Goal: Task Accomplishment & Management: Manage account settings

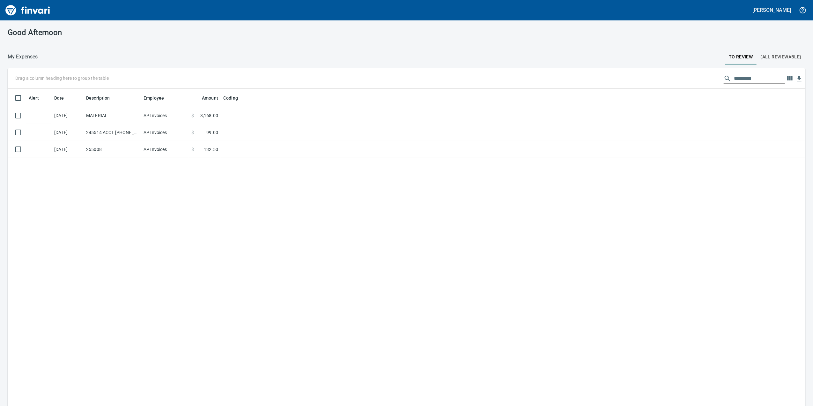
scroll to position [329, 785]
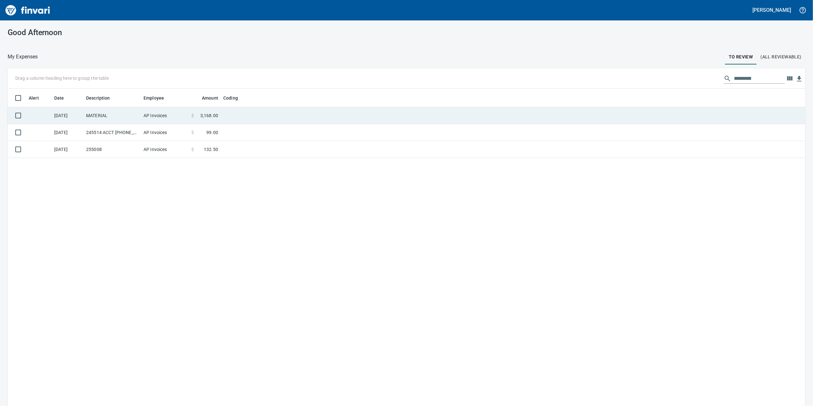
click at [133, 112] on td "MATERIAL" at bounding box center [112, 115] width 57 height 17
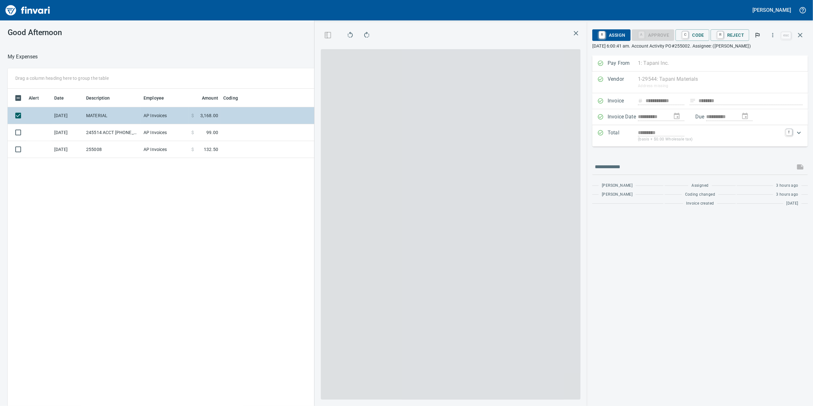
scroll to position [329, 625]
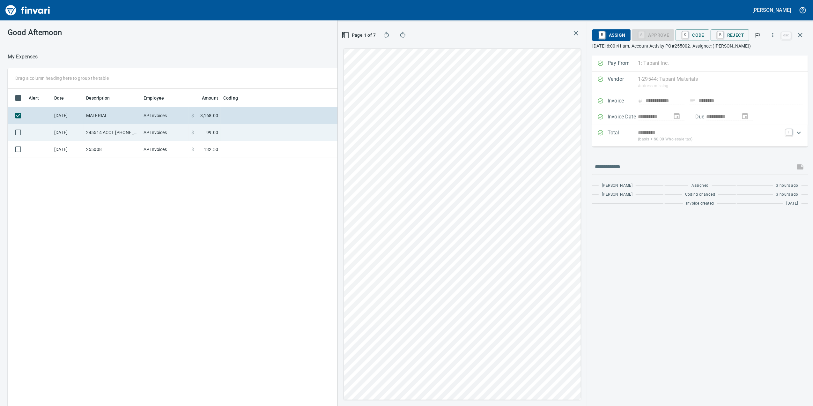
click at [133, 128] on td "245514 ACCT [PHONE_NUMBER]" at bounding box center [112, 132] width 57 height 17
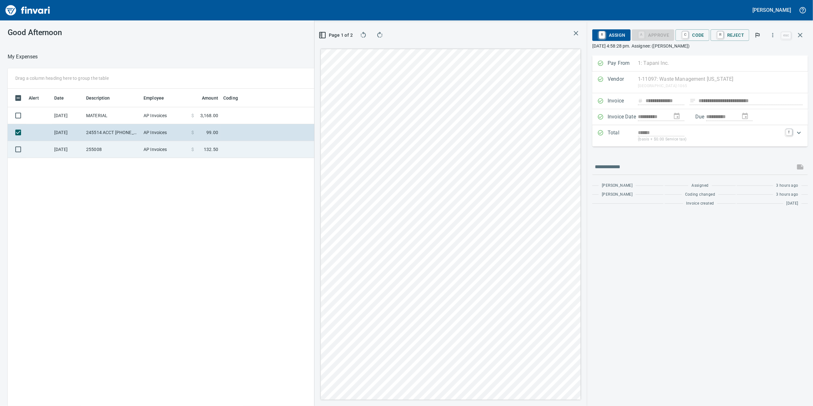
click at [131, 147] on td "255008" at bounding box center [112, 149] width 57 height 17
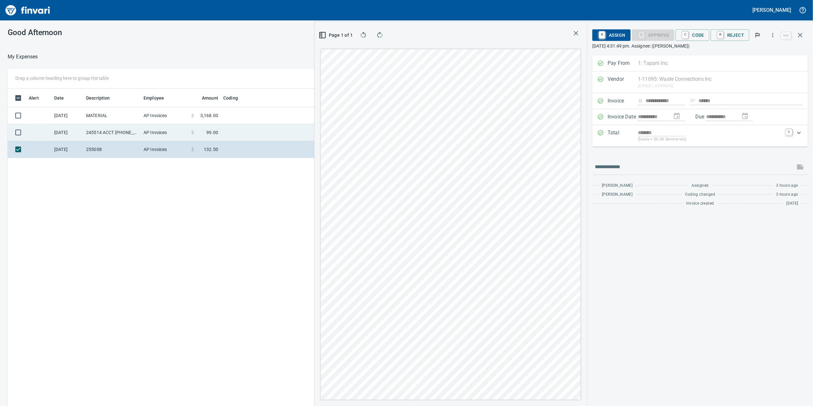
click at [136, 133] on td "245514 ACCT [PHONE_NUMBER]" at bounding box center [112, 132] width 57 height 17
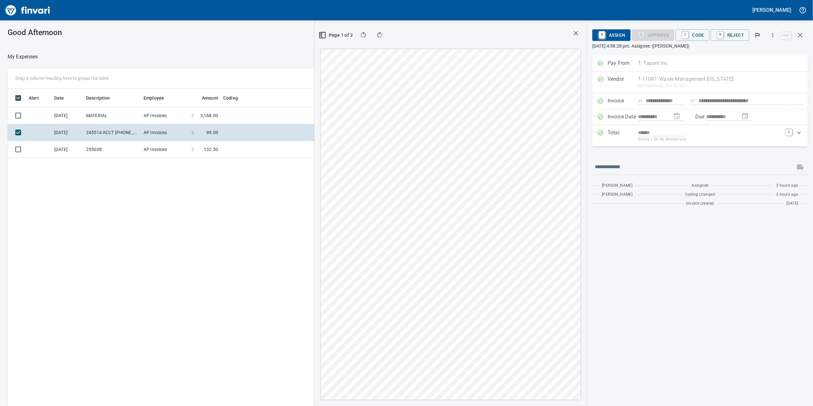
click at [312, 208] on div "**********" at bounding box center [406, 246] width 813 height 356
click at [457, 405] on html "**********" at bounding box center [406, 203] width 813 height 406
click at [720, 138] on p "(basis + $0.00 Service tax)" at bounding box center [710, 139] width 144 height 6
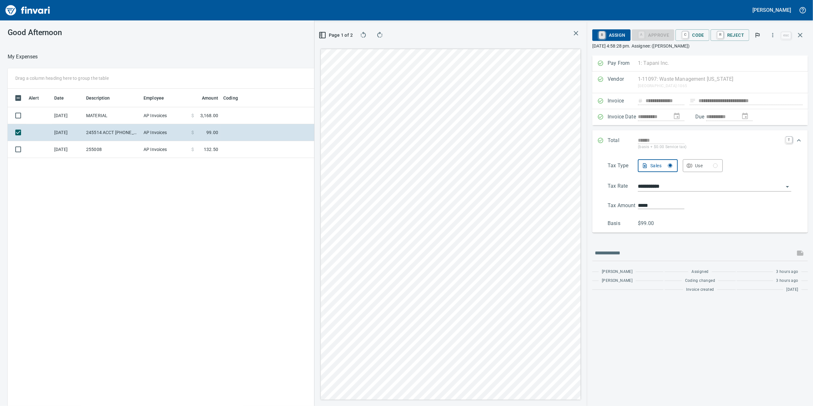
click at [599, 35] on link "R" at bounding box center [602, 35] width 6 height 7
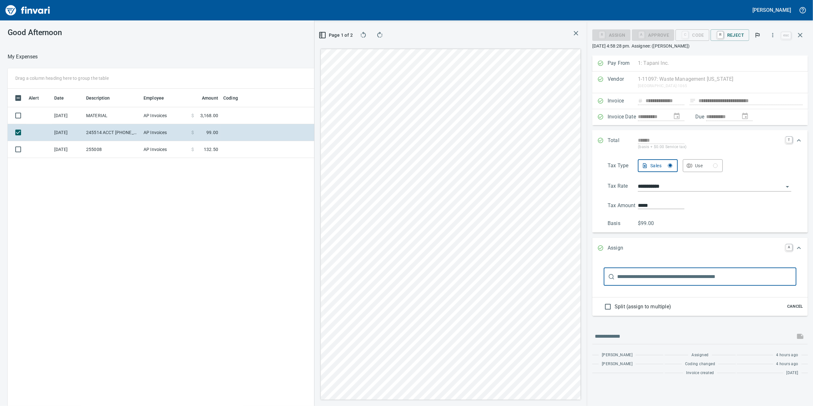
scroll to position [329, 625]
click at [790, 316] on div "Split (assign to multiple) Cancel" at bounding box center [700, 306] width 216 height 18
click at [794, 307] on span "Cancel" at bounding box center [794, 306] width 17 height 7
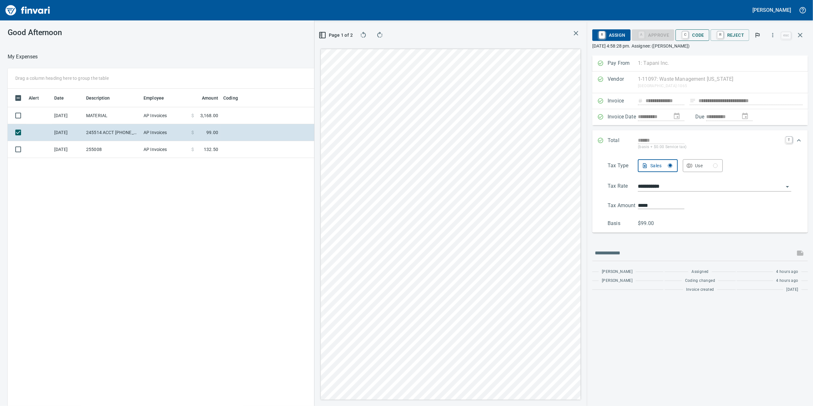
click at [708, 32] on button "C Code" at bounding box center [692, 34] width 34 height 11
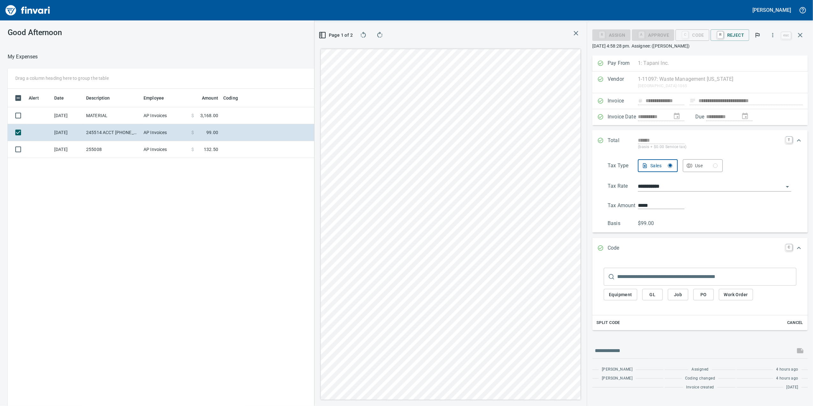
click at [661, 279] on input "text" at bounding box center [706, 277] width 179 height 18
click at [519, 0] on html "**********" at bounding box center [406, 203] width 813 height 406
click at [322, 36] on icon "button" at bounding box center [323, 35] width 8 height 8
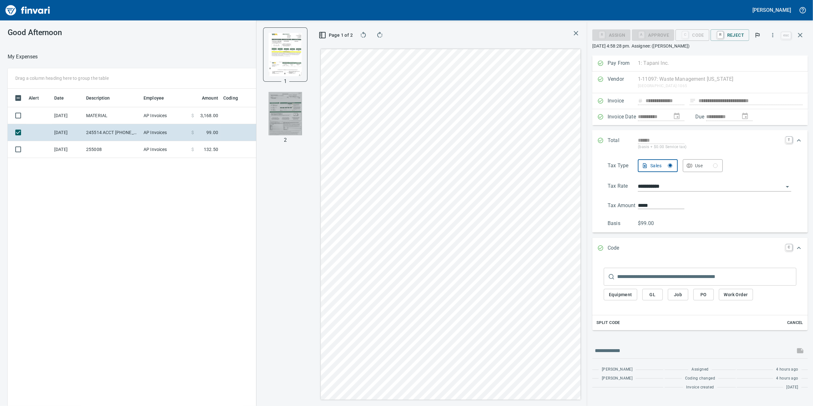
click at [300, 106] on img "button" at bounding box center [284, 113] width 33 height 43
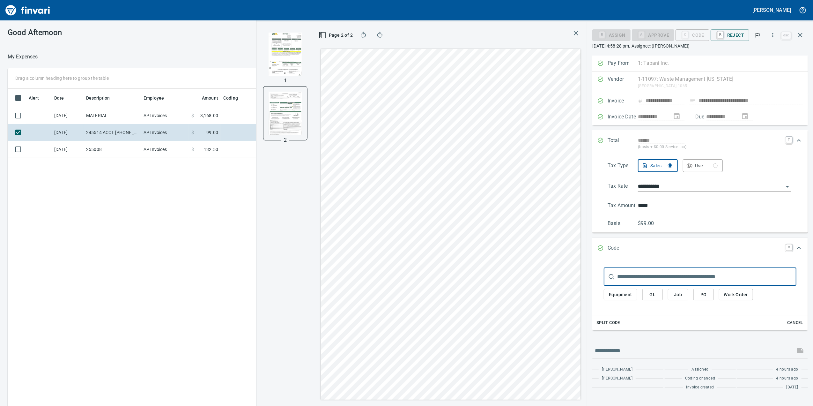
click at [632, 282] on input "text" at bounding box center [706, 277] width 179 height 18
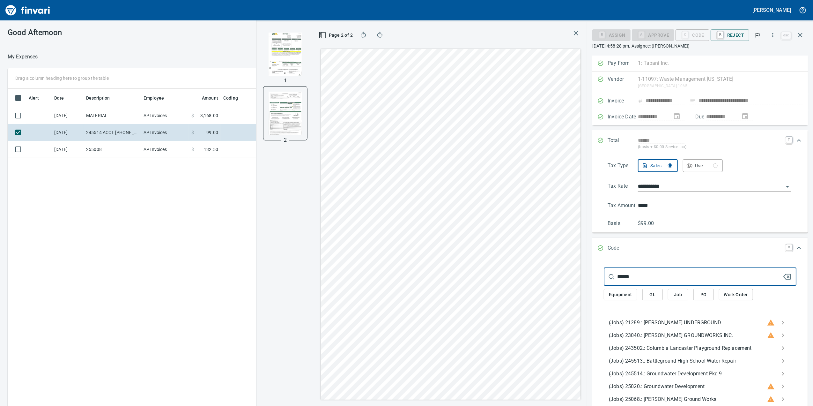
type input "******"
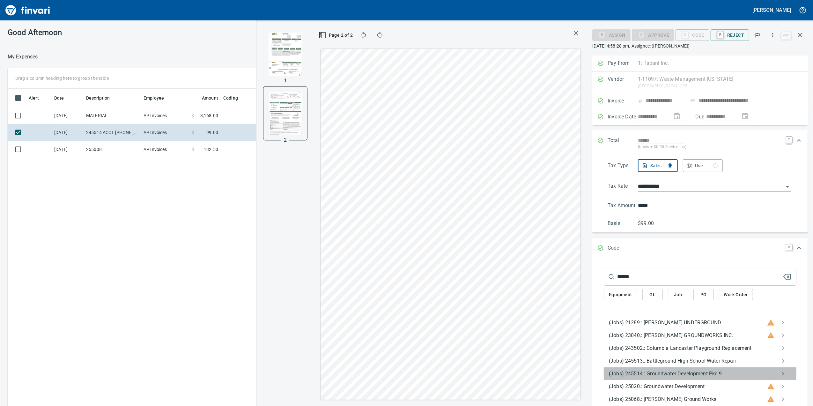
click at [718, 376] on span "(Jobs) 245514.: Groundwater Development Pkg 9" at bounding box center [695, 374] width 172 height 8
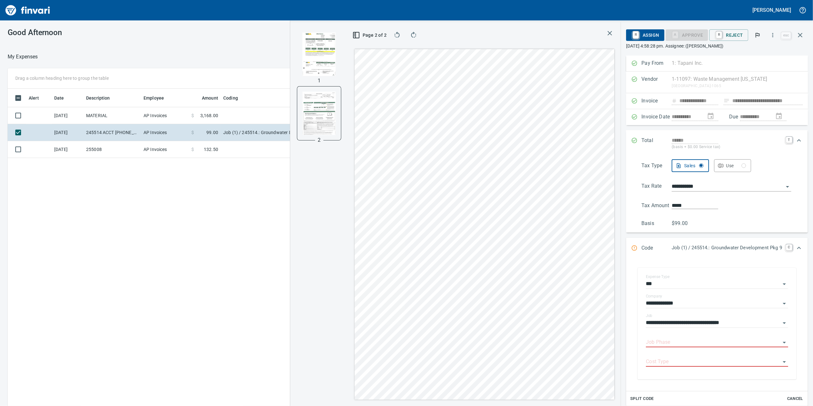
scroll to position [61, 0]
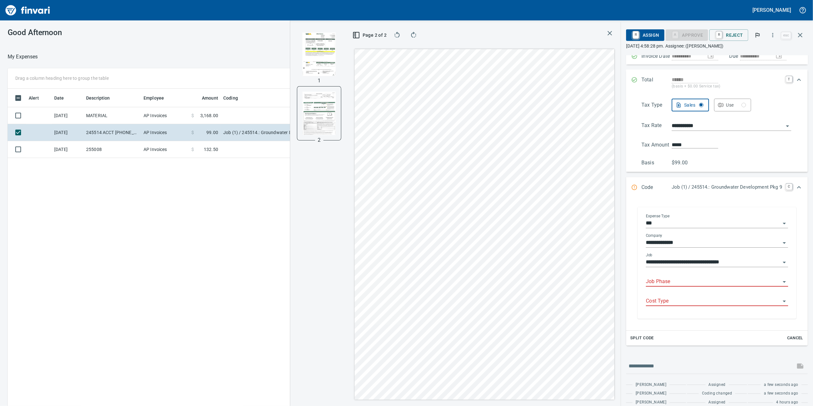
click at [646, 279] on input "Job Phase" at bounding box center [713, 281] width 135 height 9
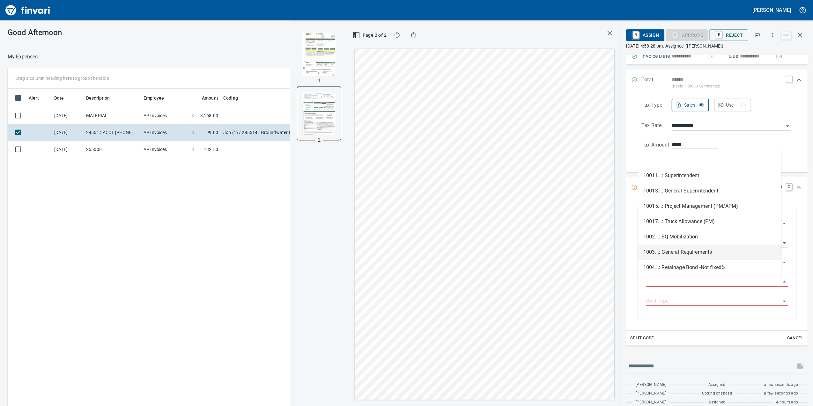
click at [681, 253] on li "1003. .: General Requirements" at bounding box center [709, 251] width 143 height 15
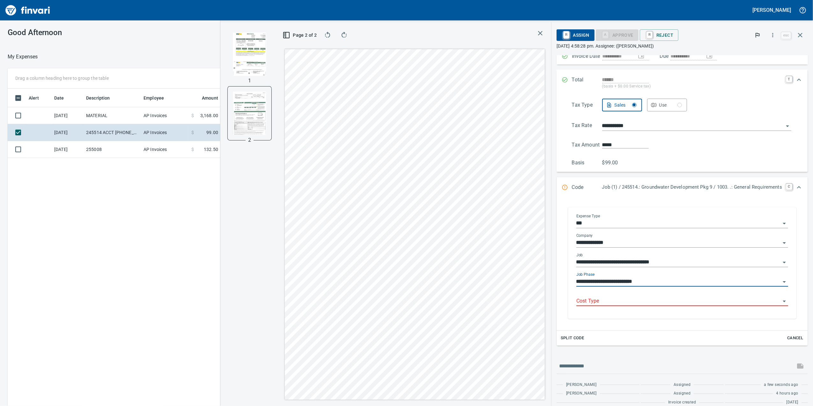
type input "**********"
click at [633, 322] on div "**********" at bounding box center [682, 263] width 241 height 124
click at [622, 305] on input "Cost Type" at bounding box center [678, 301] width 204 height 9
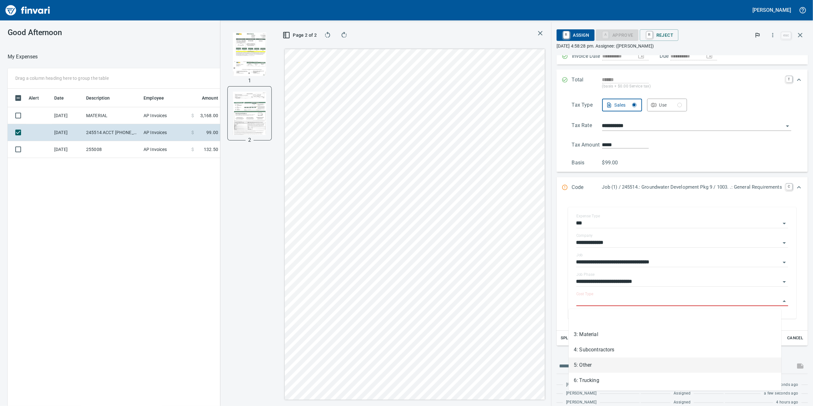
click at [596, 370] on li "5: Other" at bounding box center [675, 364] width 213 height 15
type input "********"
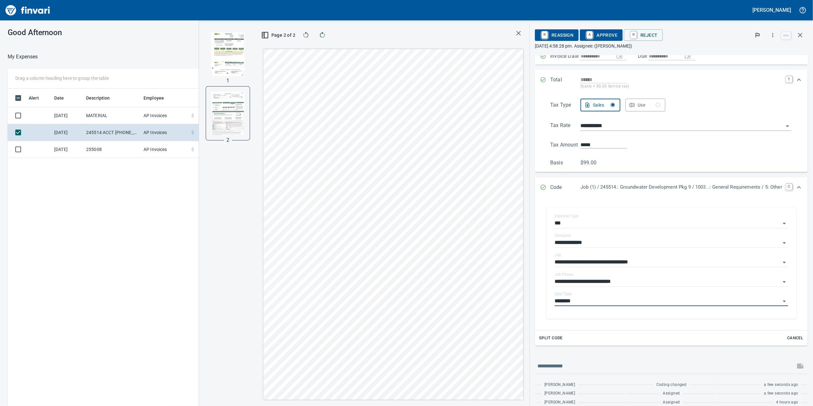
click at [596, 31] on span "A Approve" at bounding box center [601, 35] width 33 height 11
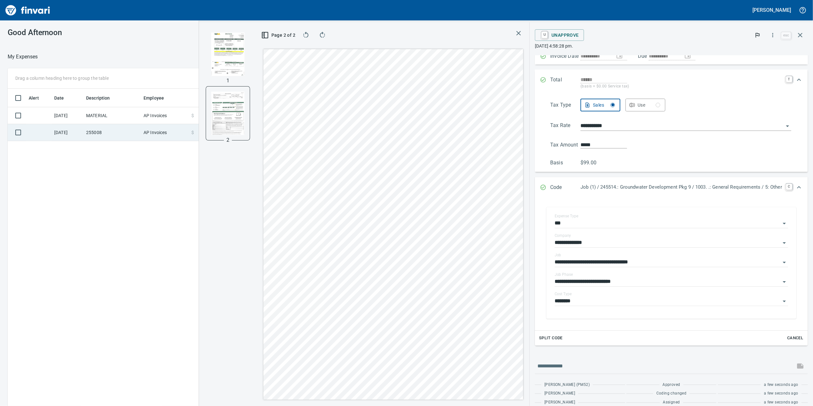
click at [89, 134] on td "255008" at bounding box center [112, 132] width 57 height 17
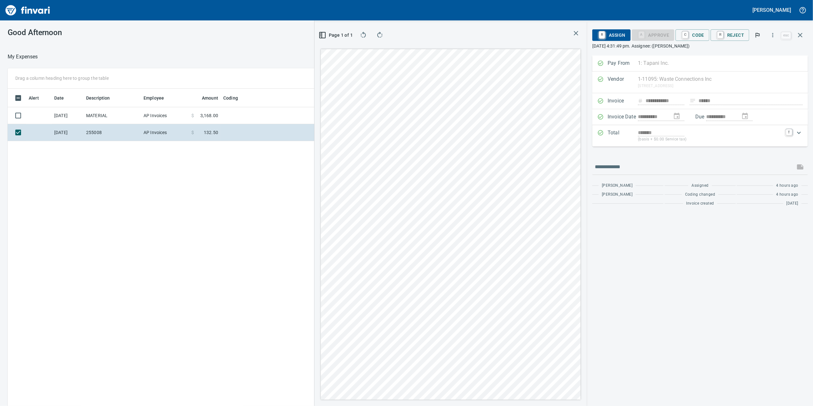
drag, startPoint x: 771, startPoint y: 128, endPoint x: 767, endPoint y: 124, distance: 5.6
click at [771, 128] on div "Total ******* (basis + $0.00 Service tax) T" at bounding box center [700, 135] width 216 height 21
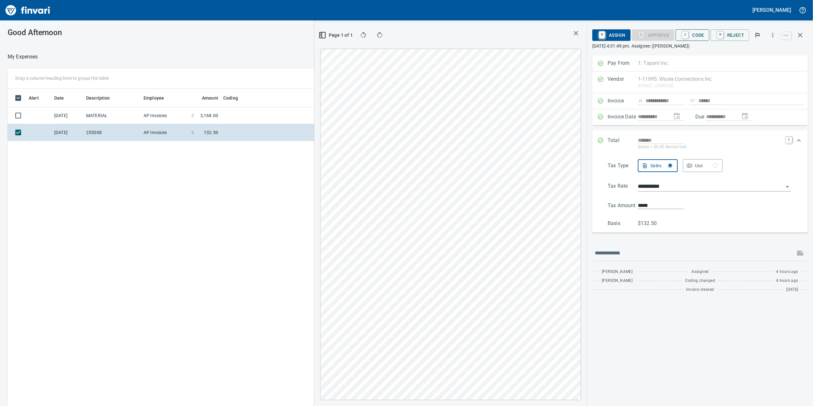
click at [694, 31] on span "C Code" at bounding box center [692, 35] width 24 height 11
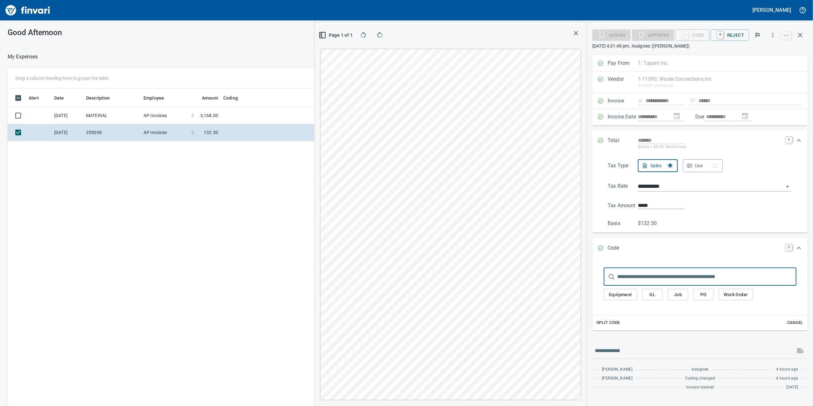
click at [618, 277] on input "text" at bounding box center [706, 277] width 179 height 18
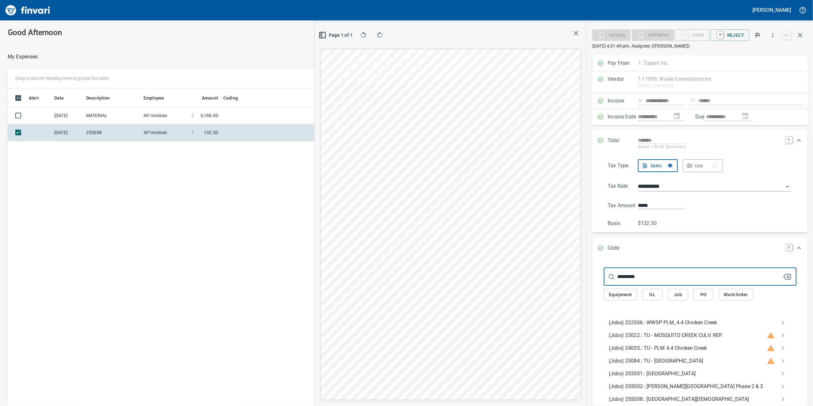
scroll to position [85, 0]
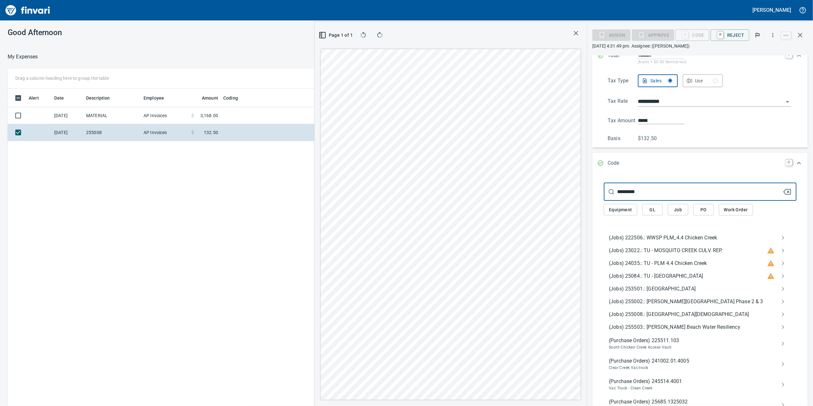
type input "*********"
click at [683, 316] on span "(Jobs) 255008.: [GEOGRAPHIC_DATA][DEMOGRAPHIC_DATA]" at bounding box center [695, 314] width 172 height 8
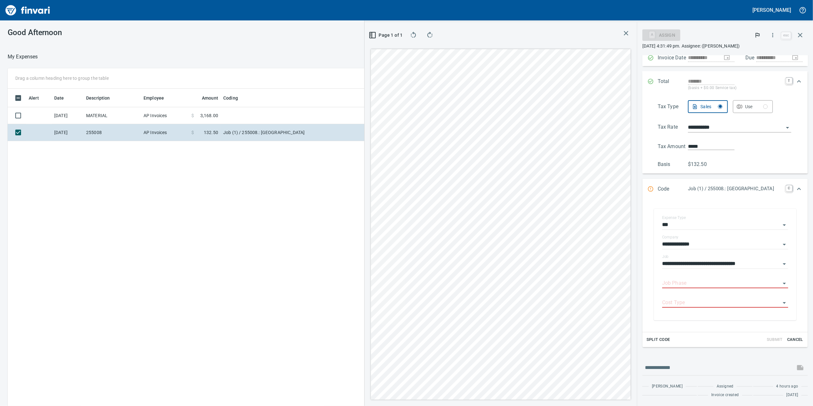
scroll to position [61, 0]
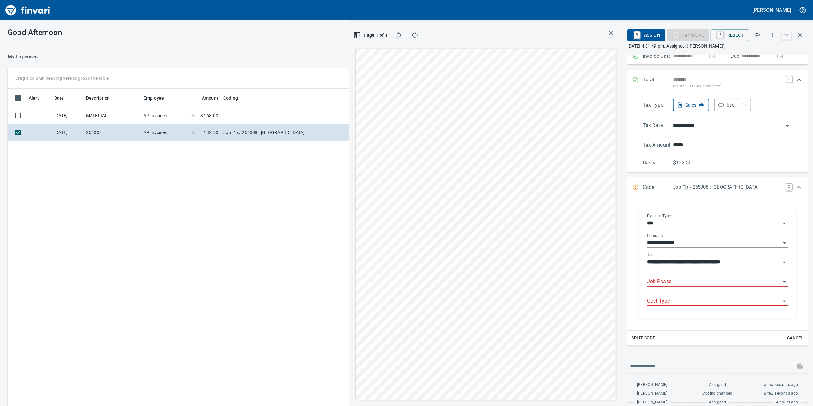
click at [672, 282] on input "Job Phase" at bounding box center [713, 281] width 133 height 9
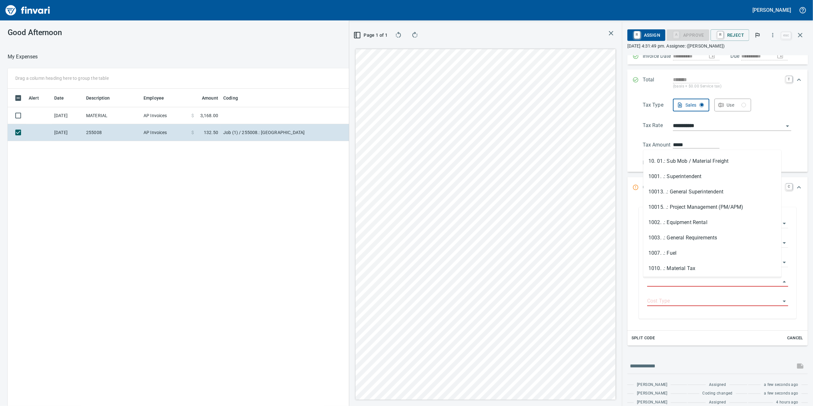
scroll to position [0, 0]
click at [652, 284] on input "Job Phase" at bounding box center [713, 281] width 133 height 9
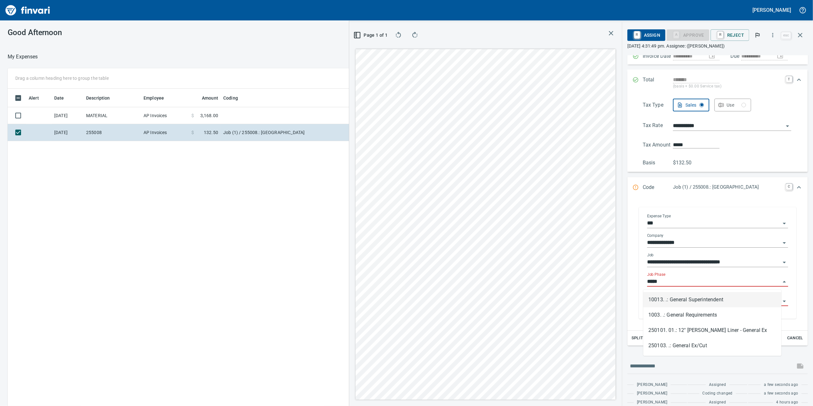
scroll to position [329, 625]
click at [701, 316] on li "1003. .: General Requirements" at bounding box center [712, 314] width 138 height 15
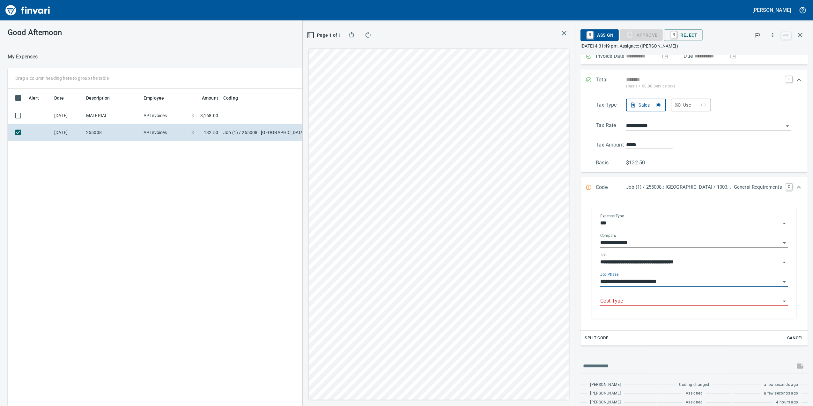
type input "**********"
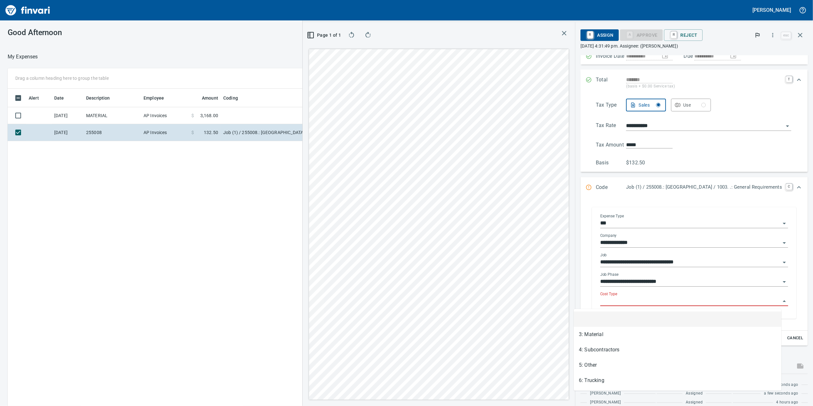
click at [641, 300] on input "Cost Type" at bounding box center [690, 301] width 180 height 9
drag, startPoint x: 593, startPoint y: 331, endPoint x: 597, endPoint y: 369, distance: 37.8
click at [597, 369] on ul "3: Material 4: Subcontractors 5: Other 6: Trucking" at bounding box center [678, 349] width 208 height 77
click at [596, 366] on li "5: Other" at bounding box center [678, 364] width 208 height 15
type input "********"
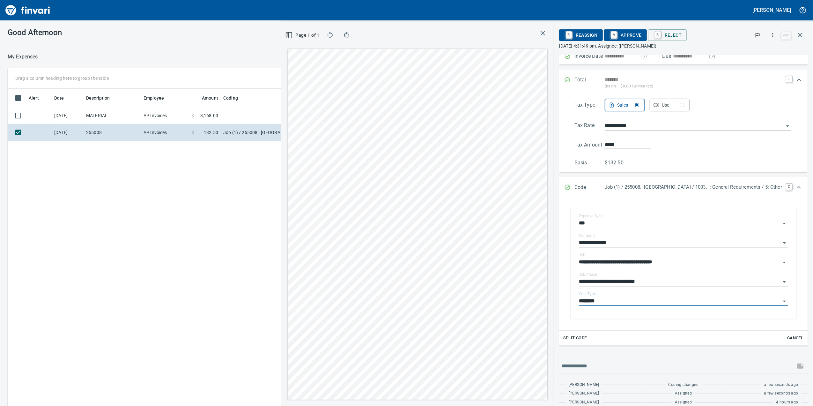
click at [609, 31] on span "A Approve" at bounding box center [625, 35] width 33 height 11
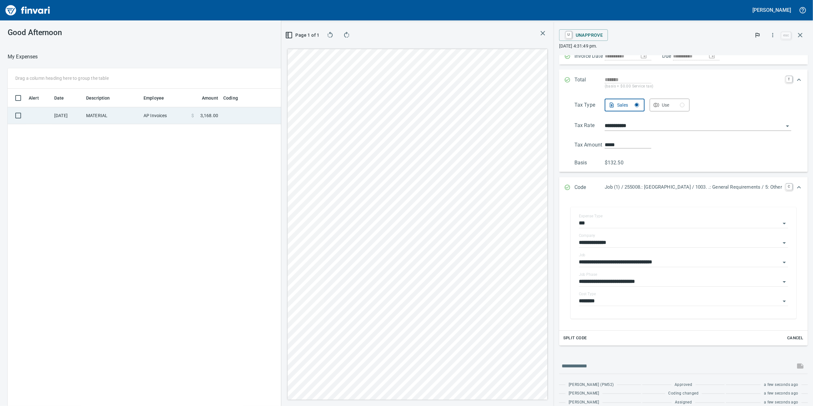
click at [167, 112] on td "AP Invoices" at bounding box center [165, 115] width 48 height 17
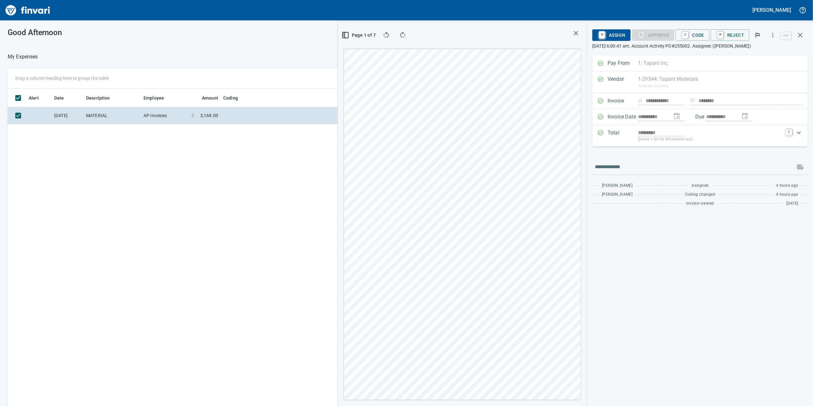
click at [715, 141] on p "(basis + $0.00 Wholesale tax)" at bounding box center [710, 139] width 144 height 6
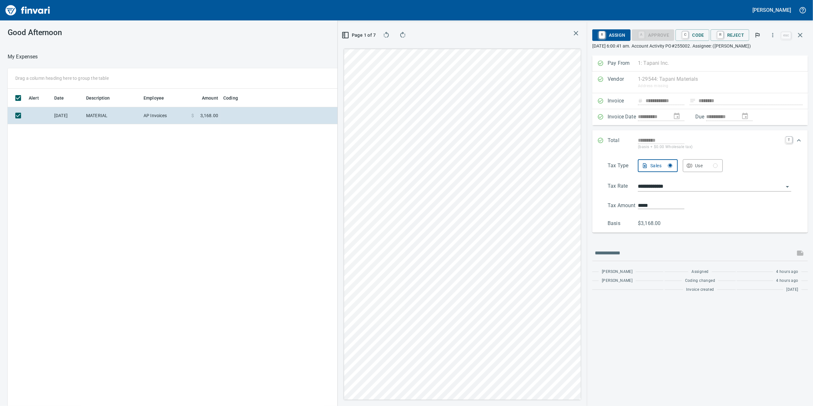
click at [347, 33] on icon "button" at bounding box center [345, 35] width 8 height 8
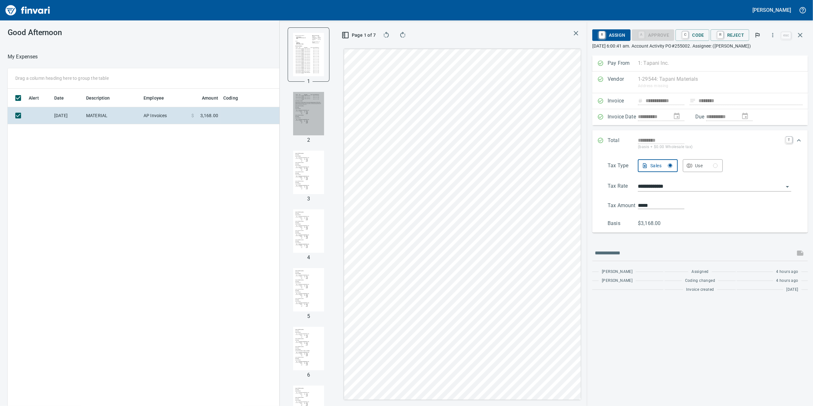
click at [300, 103] on img "button" at bounding box center [308, 113] width 31 height 43
click at [296, 180] on img "button" at bounding box center [308, 172] width 31 height 43
click at [299, 224] on img "button" at bounding box center [308, 230] width 31 height 43
click at [296, 286] on img "button" at bounding box center [308, 289] width 31 height 43
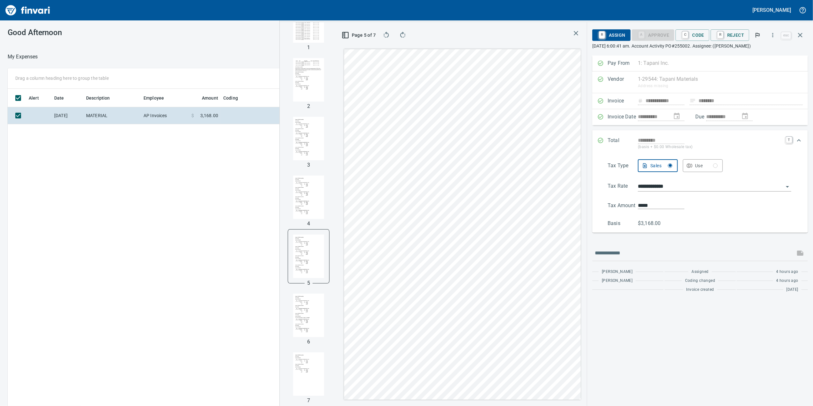
click at [294, 309] on img "button" at bounding box center [308, 314] width 31 height 43
click at [304, 365] on img "button" at bounding box center [308, 373] width 31 height 43
click at [304, 200] on img "button" at bounding box center [308, 196] width 31 height 43
click at [303, 172] on div at bounding box center [308, 197] width 41 height 54
click at [308, 144] on img "button" at bounding box center [308, 138] width 31 height 43
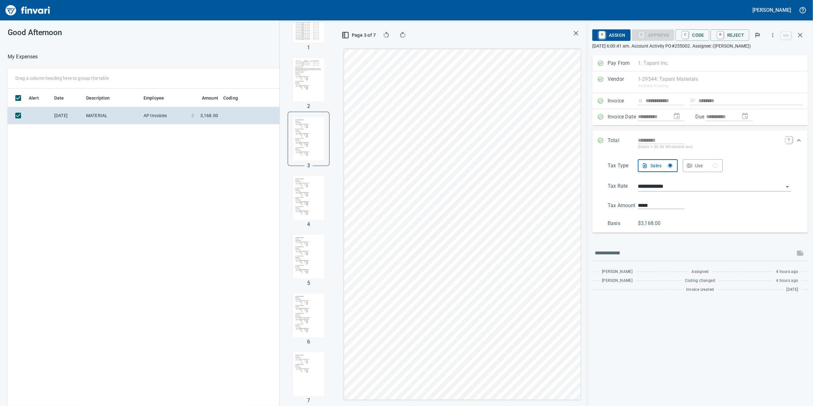
click at [303, 99] on img "button" at bounding box center [308, 79] width 31 height 43
click at [306, 54] on div at bounding box center [308, 80] width 41 height 54
click at [314, 29] on img "button" at bounding box center [308, 20] width 31 height 43
click at [267, 78] on div "Drag a column heading here to group the table" at bounding box center [327, 78] width 638 height 20
click at [304, 85] on img "button" at bounding box center [308, 80] width 31 height 43
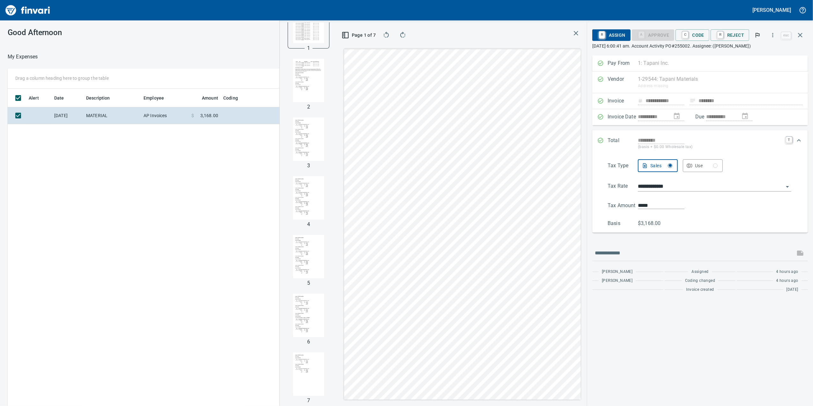
scroll to position [33, 0]
click at [303, 129] on img "button" at bounding box center [308, 139] width 31 height 43
click at [304, 189] on img "button" at bounding box center [308, 198] width 31 height 43
click at [300, 247] on img "button" at bounding box center [308, 256] width 31 height 43
click at [688, 34] on link "C" at bounding box center [685, 35] width 6 height 7
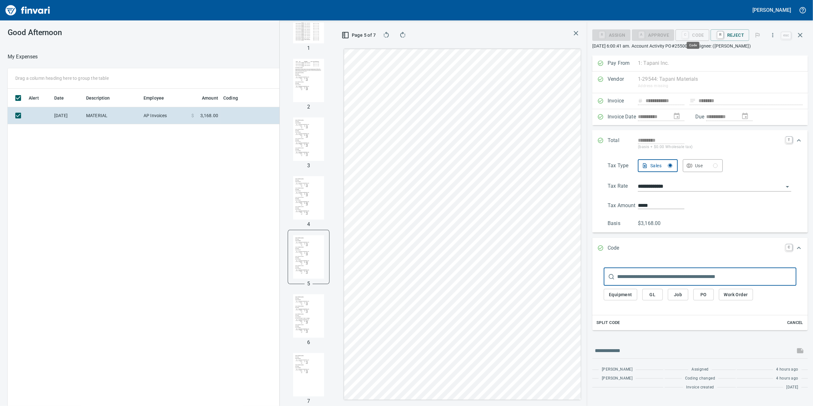
scroll to position [329, 625]
click at [625, 277] on input "text" at bounding box center [706, 277] width 179 height 18
drag, startPoint x: 625, startPoint y: 277, endPoint x: 599, endPoint y: 286, distance: 26.9
click at [599, 286] on div "​ Equipment GL Job PO Work Order" at bounding box center [699, 285] width 205 height 49
click at [621, 277] on input "text" at bounding box center [706, 277] width 179 height 18
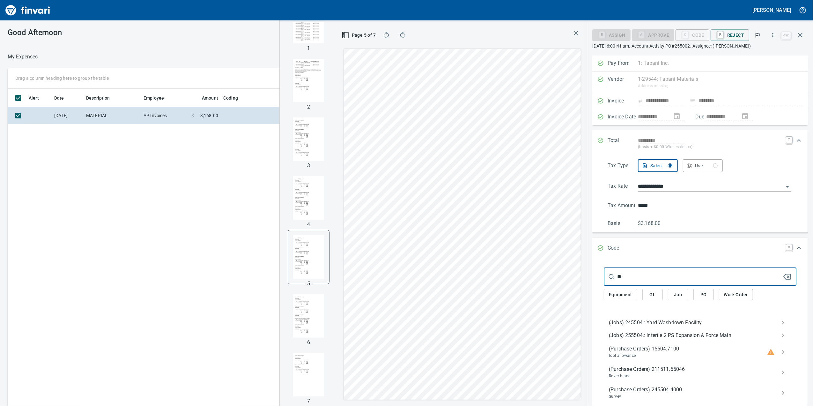
type input "*"
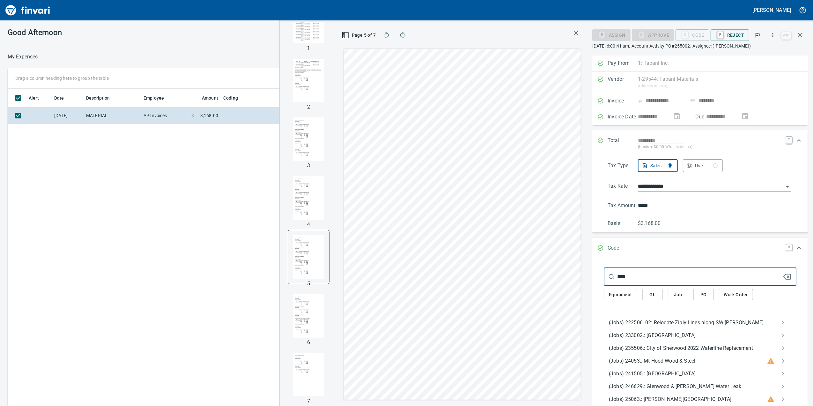
scroll to position [85, 0]
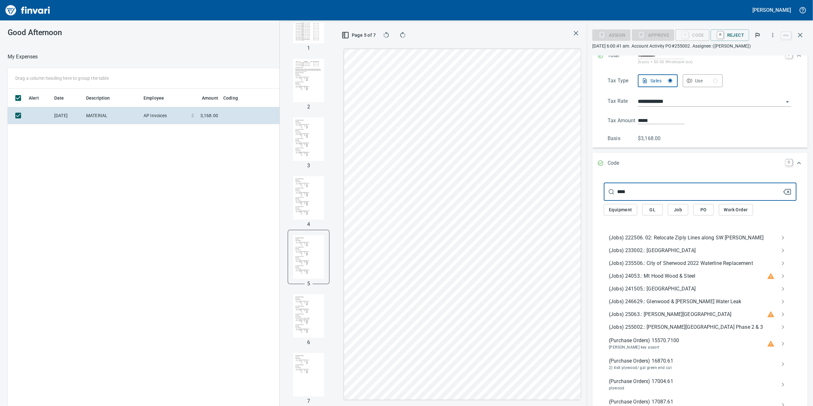
type input "****"
click at [687, 328] on span "(Jobs) 255002.: [PERSON_NAME][GEOGRAPHIC_DATA] Phase 2 & 3" at bounding box center [695, 327] width 172 height 8
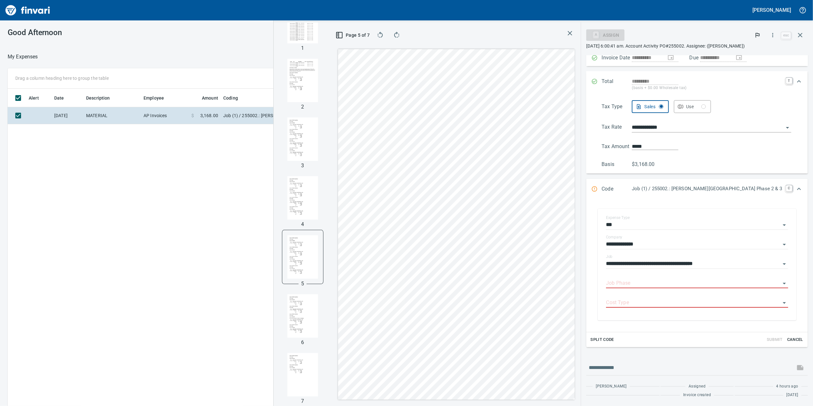
scroll to position [61, 0]
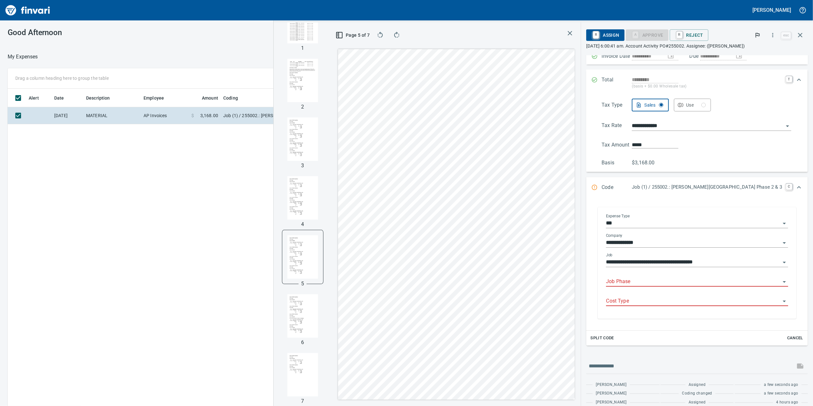
click at [653, 285] on input "Job Phase" at bounding box center [693, 281] width 174 height 9
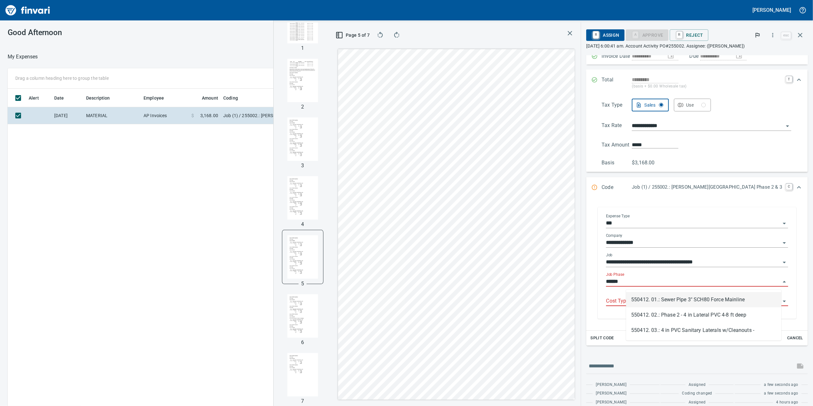
scroll to position [329, 625]
click at [675, 332] on li "550412. 03.: 4 in PVC Sanitary Laterals w/Cleanouts -" at bounding box center [703, 329] width 155 height 15
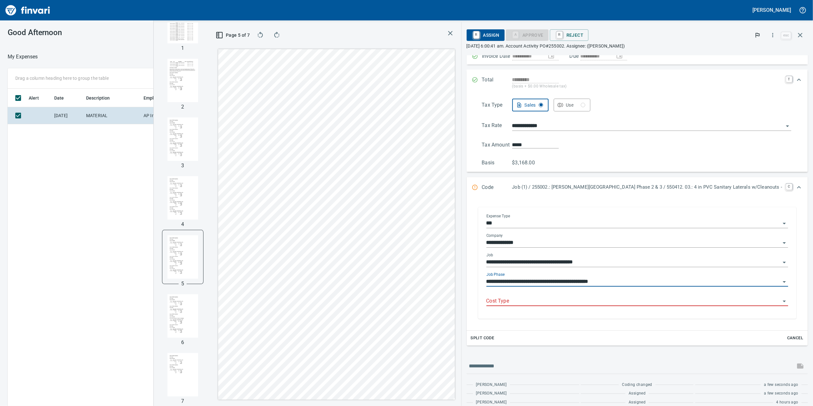
type input "**********"
click at [566, 312] on div "**********" at bounding box center [637, 264] width 312 height 110
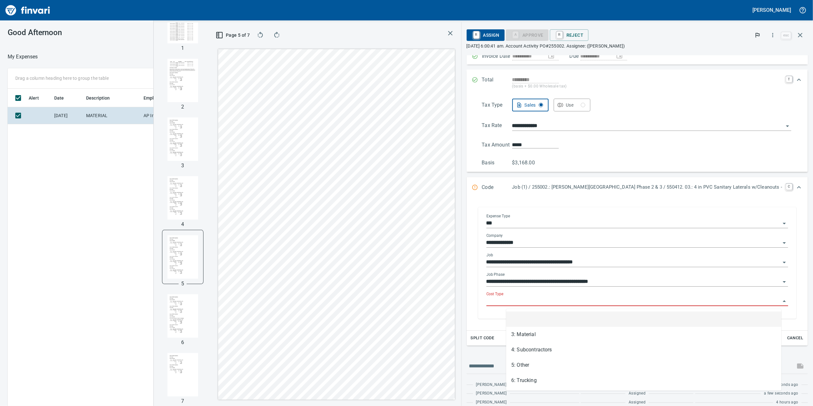
click at [562, 305] on input "Cost Type" at bounding box center [633, 301] width 294 height 9
click at [546, 334] on li "3: Material" at bounding box center [643, 334] width 275 height 15
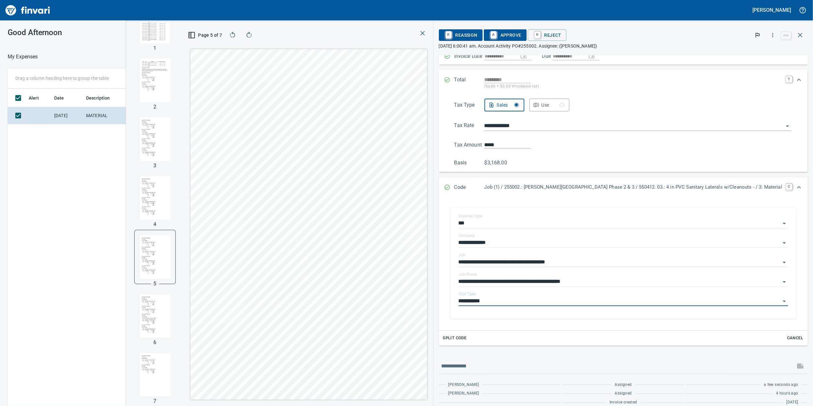
type input "**********"
click at [521, 32] on span "A Approve" at bounding box center [505, 35] width 33 height 11
